Goal: Information Seeking & Learning: Compare options

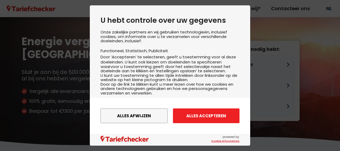
click at [198, 112] on button "Alles accepteren" at bounding box center [206, 115] width 67 height 15
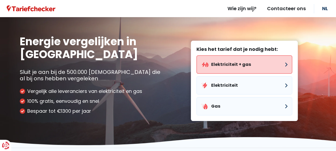
click at [235, 66] on button "Elektriciteit + gas" at bounding box center [244, 64] width 96 height 18
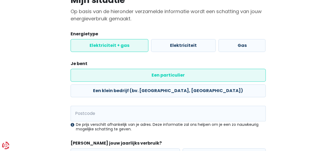
scroll to position [84, 0]
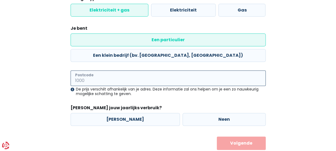
click at [115, 70] on input "Postcode" at bounding box center [168, 77] width 195 height 15
type input "3600"
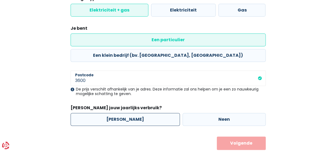
click at [115, 113] on label "[PERSON_NAME]" at bounding box center [125, 119] width 109 height 13
click at [115, 113] on input "[PERSON_NAME]" at bounding box center [125, 119] width 109 height 13
radio input "true"
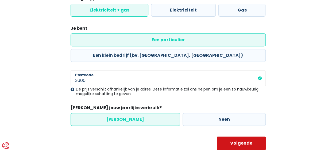
click at [227, 136] on button "Volgende" at bounding box center [241, 142] width 49 height 13
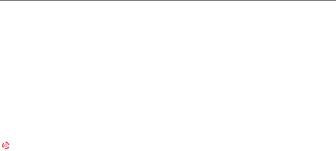
select select
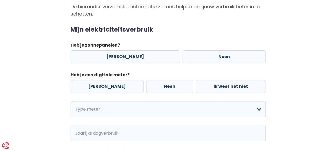
scroll to position [54, 0]
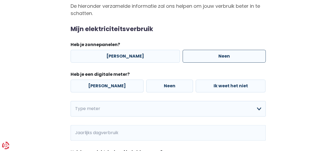
click at [193, 52] on label "Neen" at bounding box center [223, 56] width 83 height 13
click at [193, 52] on input "Neen" at bounding box center [223, 56] width 83 height 13
radio input "true"
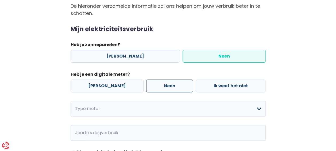
click at [158, 87] on label "Neen" at bounding box center [169, 85] width 47 height 13
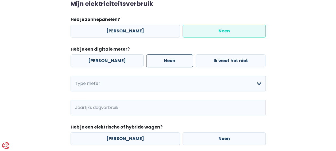
scroll to position [88, 0]
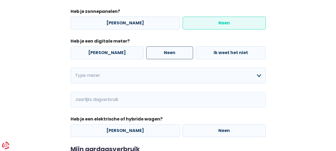
click at [152, 50] on label "Neen" at bounding box center [169, 52] width 47 height 13
click at [152, 50] on input "Neen" at bounding box center [169, 52] width 47 height 13
radio input "true"
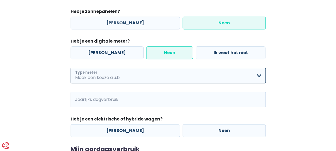
click at [143, 74] on select "Enkelvoudig Tweevoudig Enkelvoudig + uitsluitend nachttarief Tweevoudig + uitsl…" at bounding box center [168, 75] width 195 height 15
select select "day_single_rate"
click at [71, 68] on select "Enkelvoudig Tweevoudig Enkelvoudig + uitsluitend nachttarief Tweevoudig + uitsl…" at bounding box center [168, 75] width 195 height 15
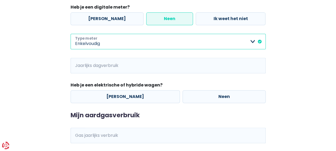
scroll to position [122, 0]
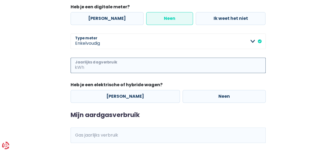
click at [118, 67] on input "Jaarlijks dagverbruik" at bounding box center [175, 64] width 180 height 15
type input "190"
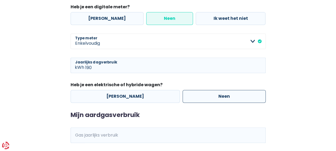
click at [197, 94] on label "Neen" at bounding box center [223, 96] width 83 height 13
click at [197, 94] on input "Neen" at bounding box center [223, 96] width 83 height 13
radio input "true"
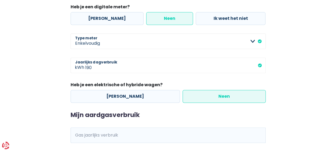
scroll to position [154, 0]
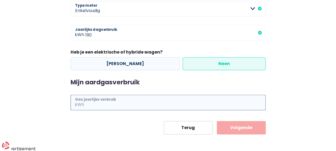
click at [145, 100] on input "Gas jaarlijks verbruik" at bounding box center [175, 102] width 180 height 15
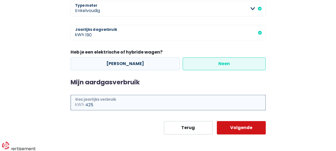
type input "425"
click at [230, 127] on button "Volgende" at bounding box center [241, 127] width 49 height 13
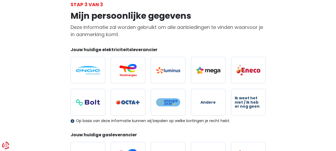
scroll to position [34, 0]
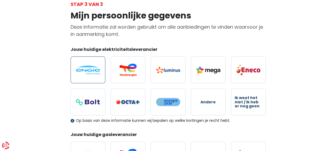
click at [92, 72] on img at bounding box center [88, 69] width 24 height 9
click at [92, 72] on input "radio" at bounding box center [88, 69] width 35 height 27
radio input "true"
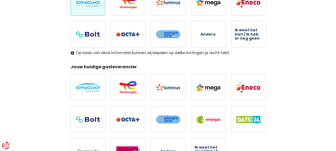
scroll to position [104, 0]
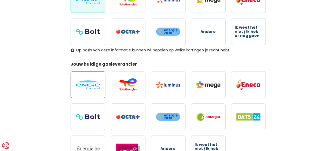
click at [86, 81] on img at bounding box center [88, 84] width 24 height 9
click at [86, 81] on input "radio" at bounding box center [88, 84] width 35 height 27
radio input "true"
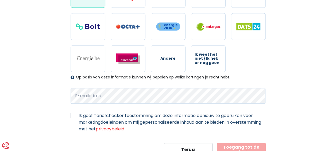
scroll to position [195, 0]
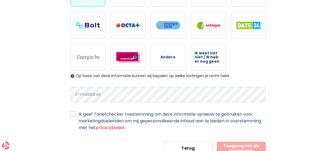
click at [85, 116] on label "Ik geef Tariefchecker toestemming om deze informatie opnieuw te gebruiken voor …" at bounding box center [172, 121] width 187 height 20
click at [76, 116] on input "Ik geef Tariefchecker toestemming om deze informatie opnieuw te gebruiken voor …" at bounding box center [73, 113] width 5 height 5
checkbox input "true"
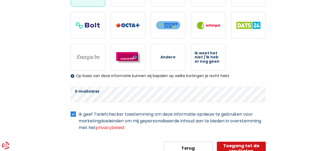
click at [236, 147] on button "Toegang tot de resultaten" at bounding box center [241, 147] width 49 height 13
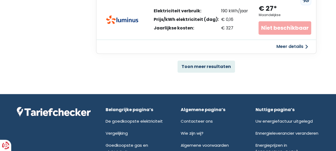
scroll to position [413, 0]
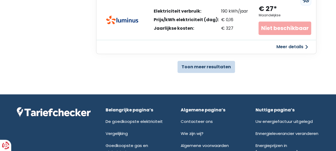
click at [221, 61] on button "Toon meer resultaten" at bounding box center [205, 67] width 57 height 12
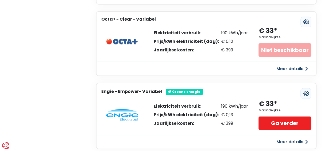
scroll to position [1111, 0]
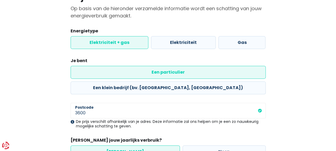
scroll to position [84, 0]
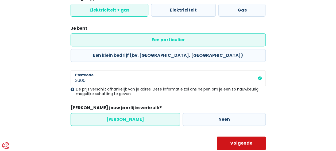
click at [232, 136] on button "Volgende" at bounding box center [241, 142] width 49 height 13
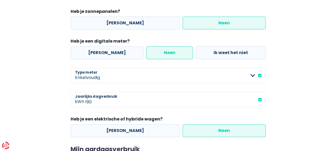
scroll to position [110, 0]
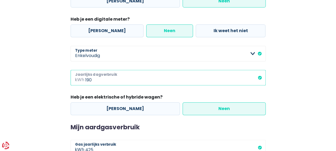
click at [99, 83] on input "190" at bounding box center [175, 77] width 180 height 15
drag, startPoint x: 73, startPoint y: 76, endPoint x: 67, endPoint y: 76, distance: 5.9
click at [67, 76] on div "Mijn consumptie De hieronder verzamelde informatie zal ons helpen om jouw verbr…" at bounding box center [168, 55] width 203 height 247
type input "6000"
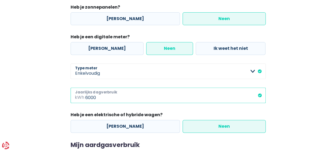
scroll to position [154, 0]
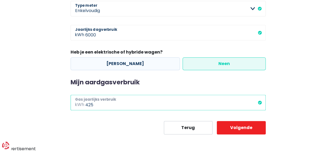
drag, startPoint x: 81, startPoint y: 93, endPoint x: 73, endPoint y: 93, distance: 8.6
click at [73, 93] on div "Mijn aardgasverbruik 425 kWh Gas jaarlijks verbruik" at bounding box center [168, 95] width 195 height 32
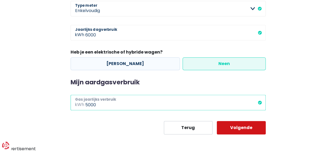
type input "5000"
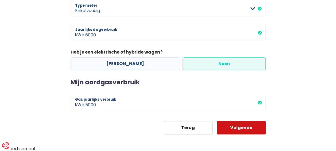
click at [245, 125] on button "Volgende" at bounding box center [241, 127] width 49 height 13
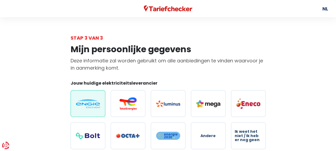
scroll to position [214, 0]
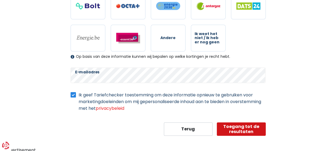
click at [246, 126] on button "Toegang tot de resultaten" at bounding box center [241, 128] width 49 height 13
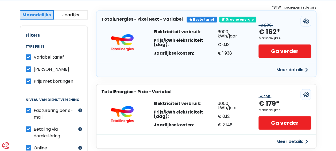
scroll to position [103, 0]
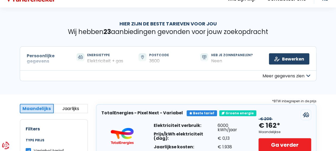
scroll to position [10, 0]
